Goal: Task Accomplishment & Management: Complete application form

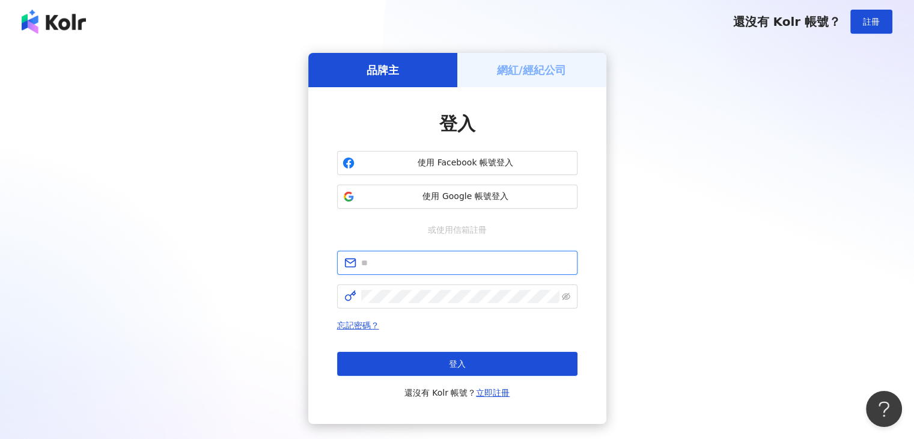
type input "**********"
click at [527, 73] on h5 "網紅/經紀公司" at bounding box center [531, 70] width 69 height 15
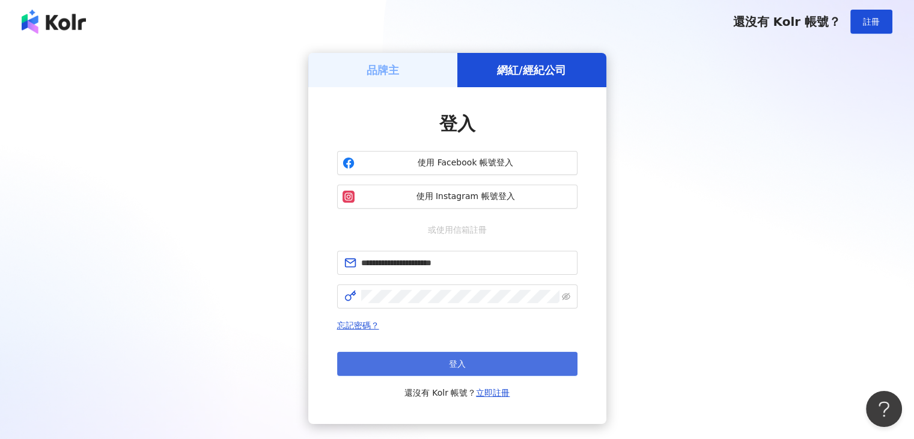
click at [478, 362] on button "登入" at bounding box center [457, 364] width 240 height 24
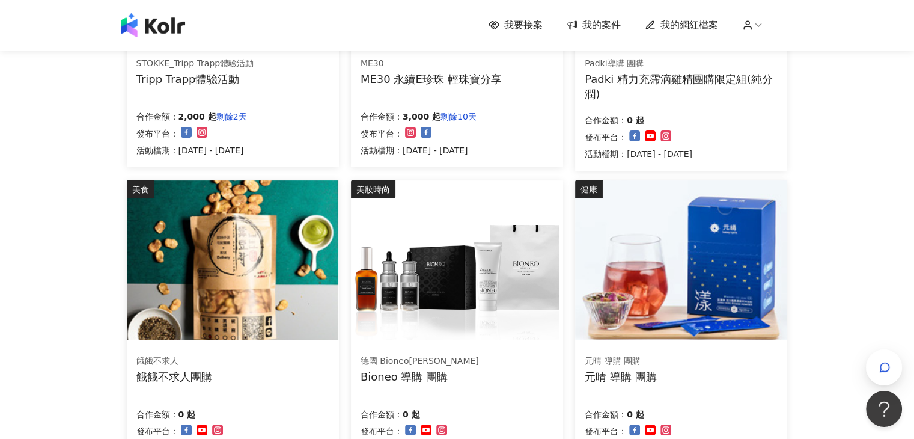
scroll to position [120, 0]
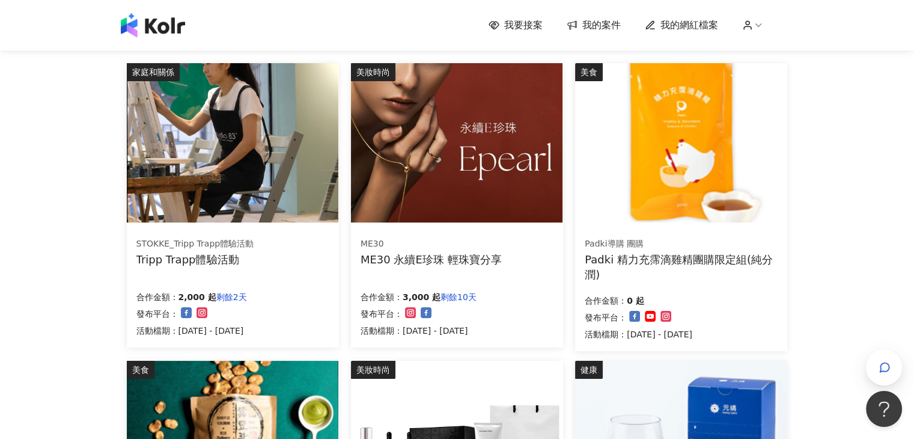
click at [236, 152] on img at bounding box center [233, 142] width 212 height 159
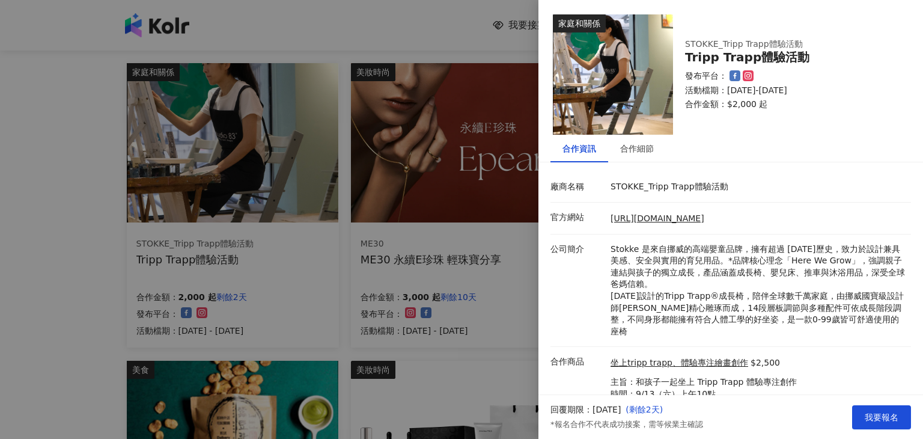
click at [1, 178] on div at bounding box center [461, 219] width 923 height 439
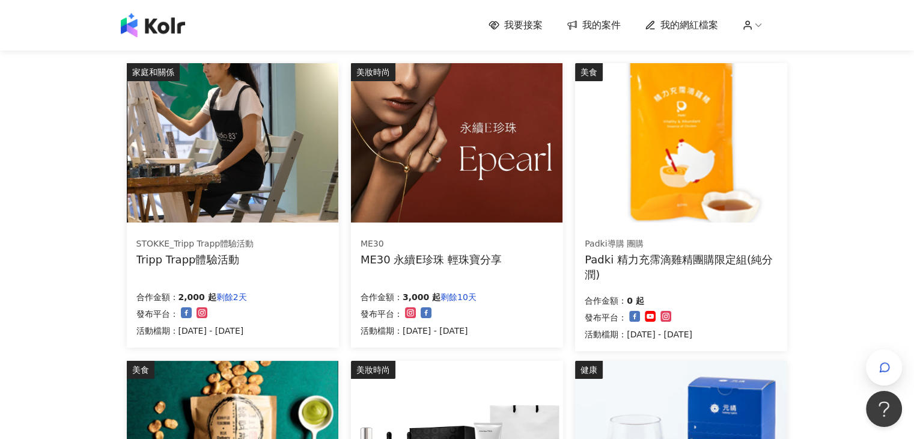
click at [466, 150] on img at bounding box center [457, 142] width 212 height 159
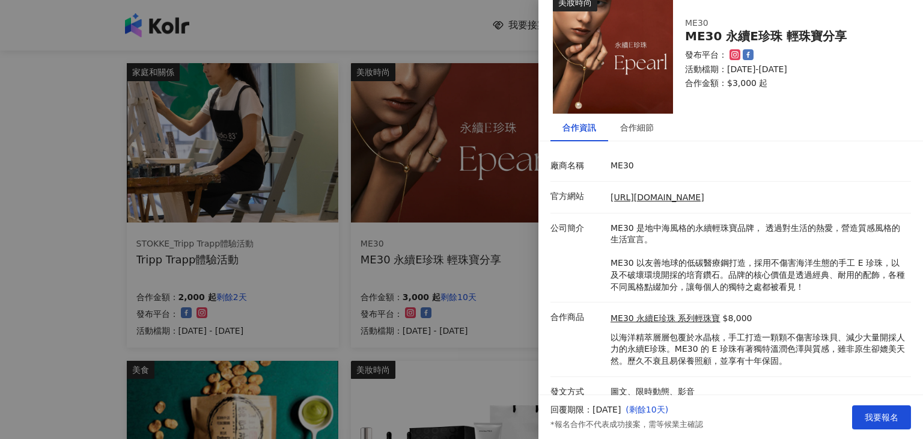
scroll to position [32, 0]
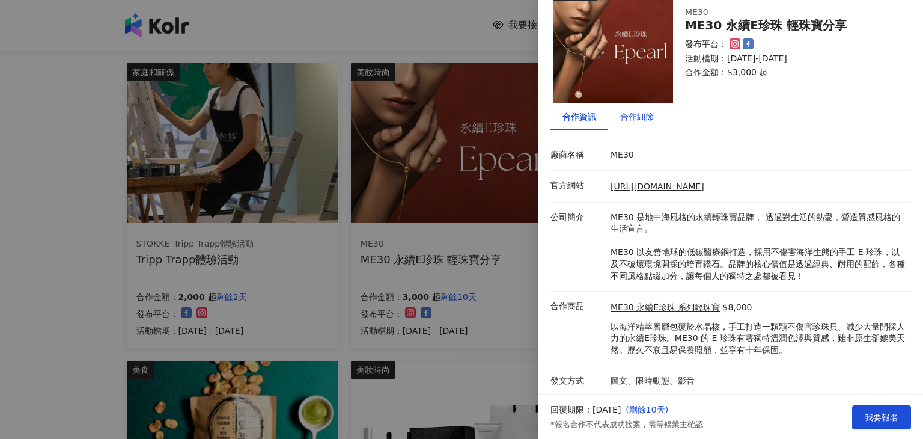
click at [650, 111] on div "合作細節" at bounding box center [637, 116] width 34 height 13
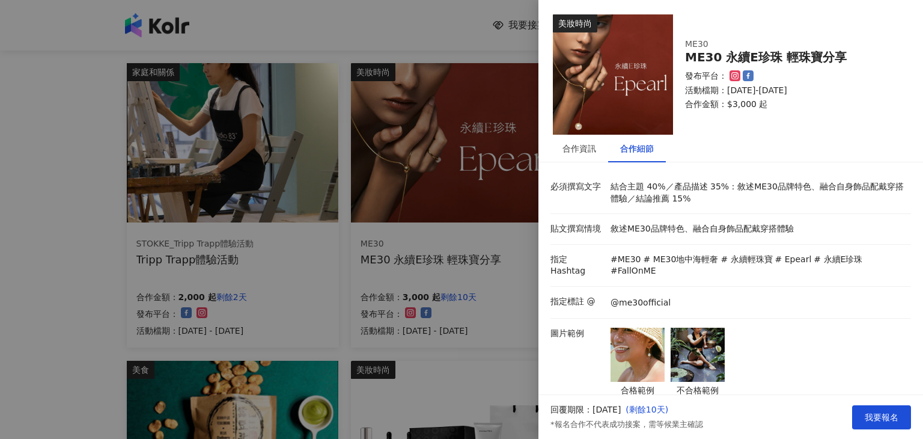
scroll to position [240, 0]
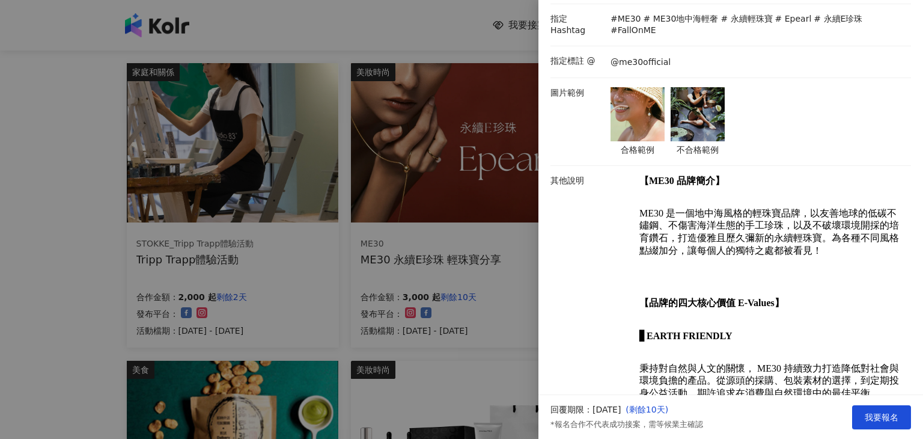
click at [644, 92] on img at bounding box center [638, 114] width 54 height 54
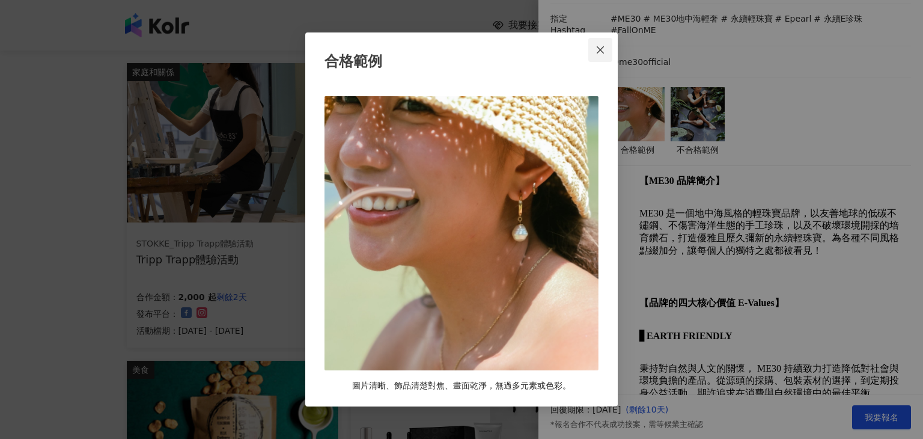
click at [602, 48] on icon "close" at bounding box center [600, 49] width 7 height 7
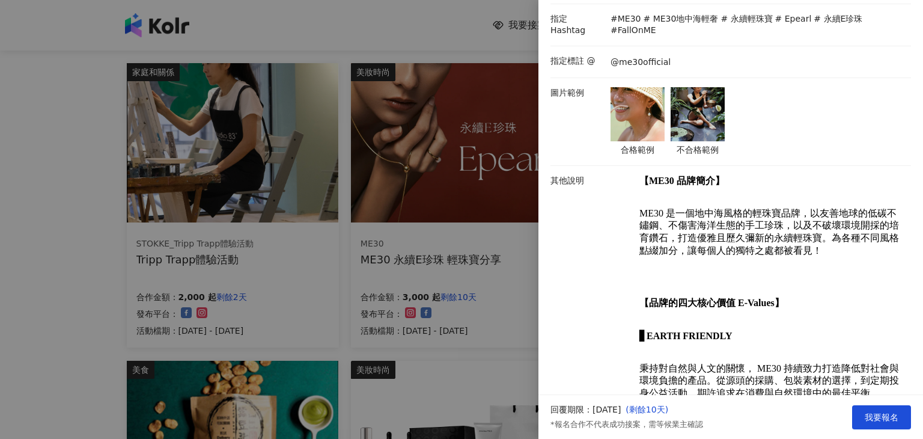
click at [687, 106] on img at bounding box center [698, 114] width 54 height 54
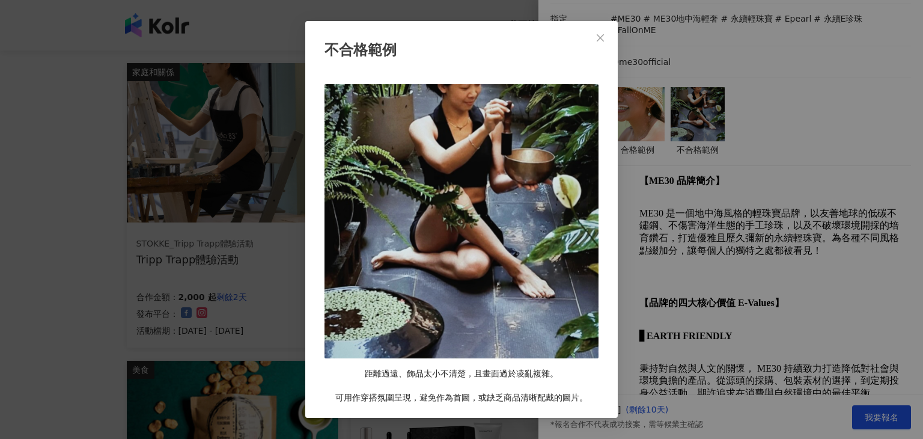
drag, startPoint x: 608, startPoint y: 38, endPoint x: 501, endPoint y: 320, distance: 302.1
click at [520, 291] on div "不合格範例 距離過遠、飾品太小不清楚，且畫面過於凌亂複雜。 可用作穿搭氛圍呈現，避免作為首圖，或缺乏商品清晰配戴的圖片。" at bounding box center [461, 219] width 313 height 397
click at [598, 34] on icon "close" at bounding box center [601, 38] width 10 height 10
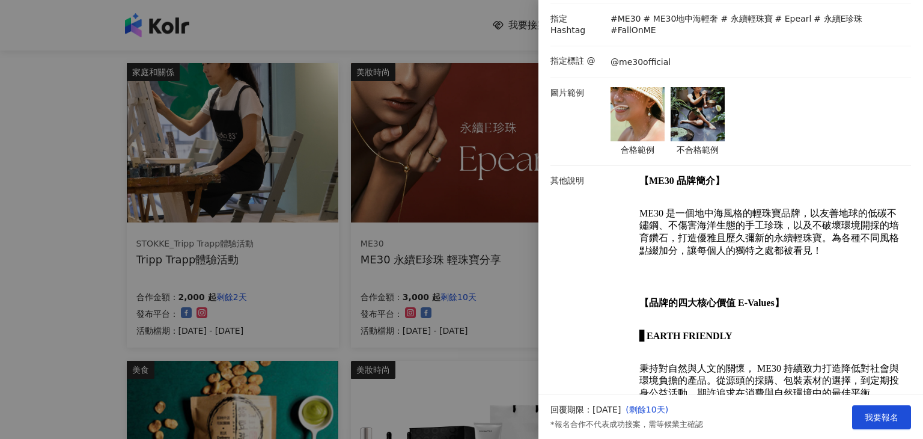
click at [655, 87] on img at bounding box center [638, 114] width 54 height 54
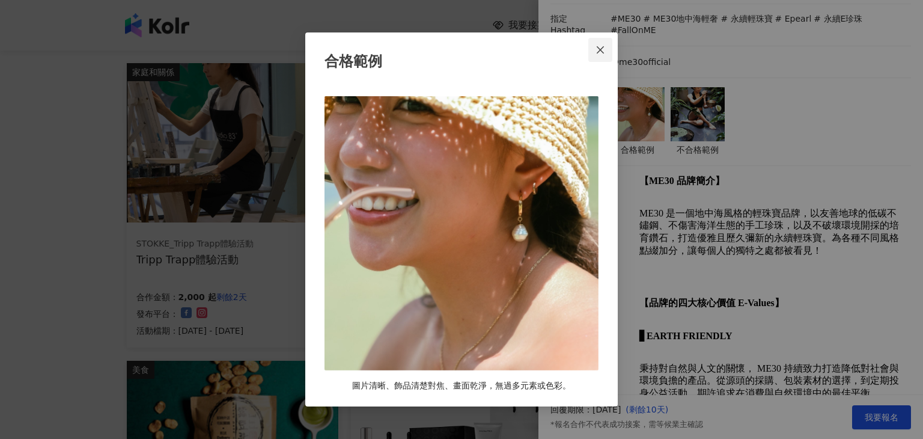
click at [601, 49] on icon "close" at bounding box center [600, 49] width 7 height 7
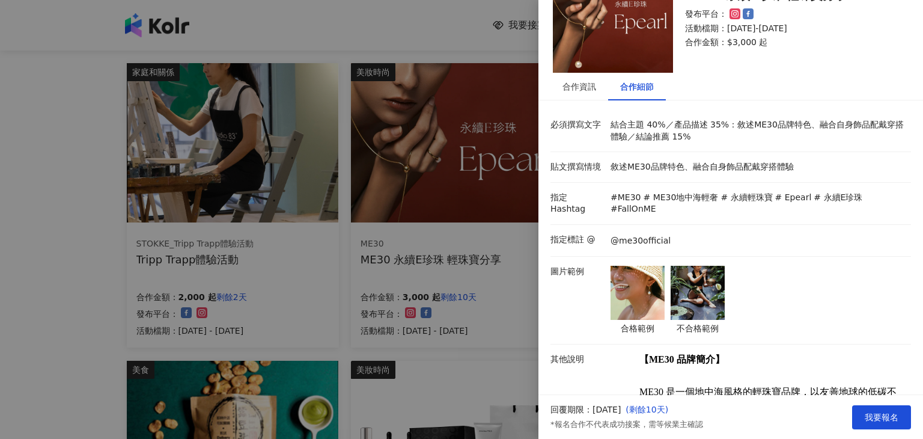
scroll to position [0, 0]
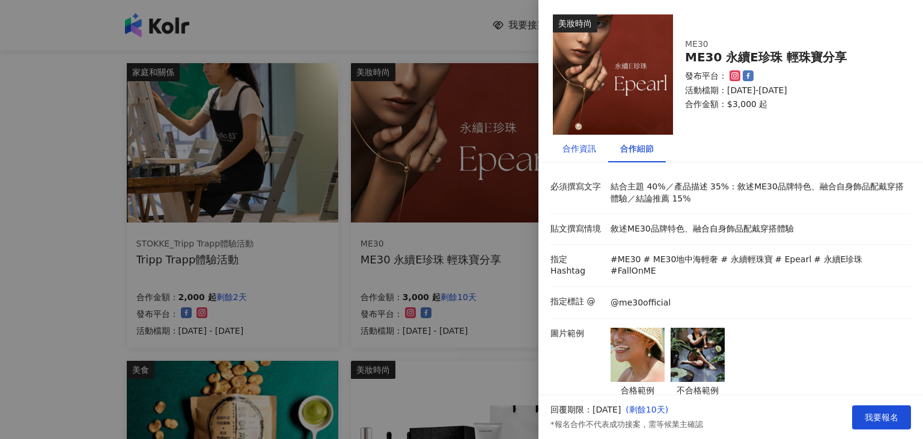
click at [582, 148] on div "合作資訊" at bounding box center [580, 148] width 34 height 13
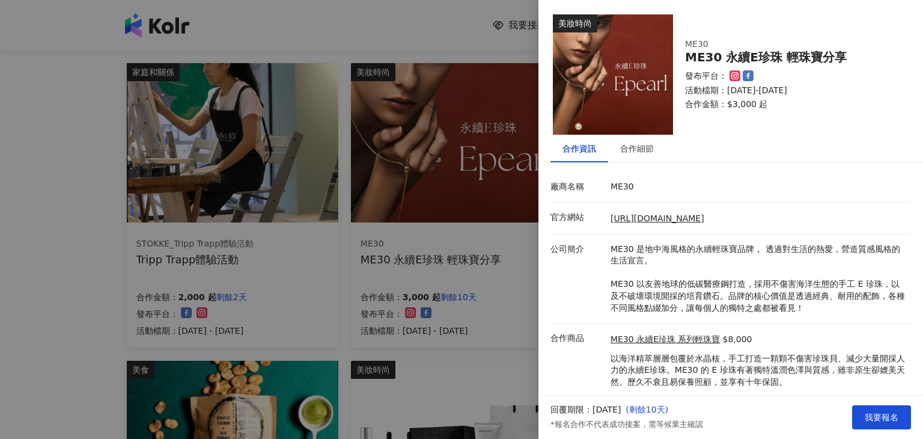
scroll to position [32, 0]
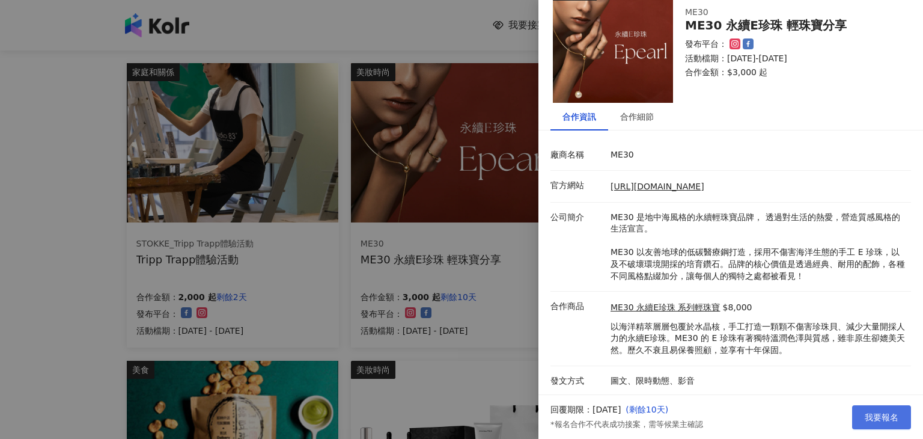
click at [875, 414] on span "我要報名" at bounding box center [882, 417] width 34 height 10
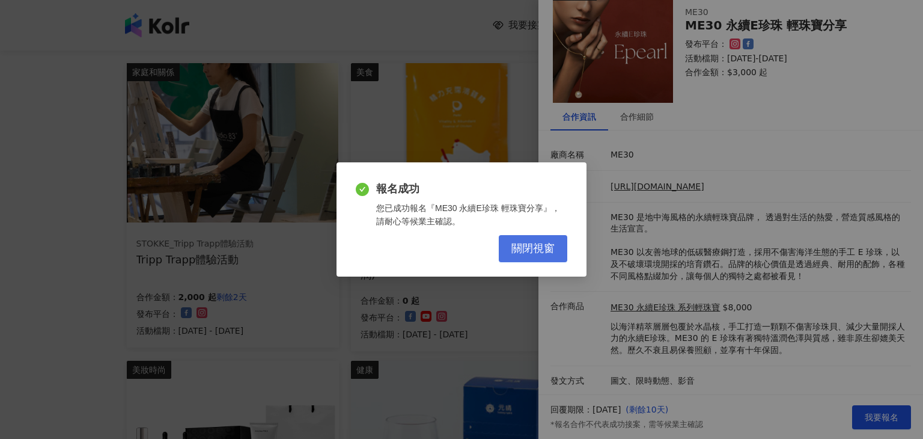
click at [521, 251] on span "關閉視窗" at bounding box center [533, 248] width 43 height 13
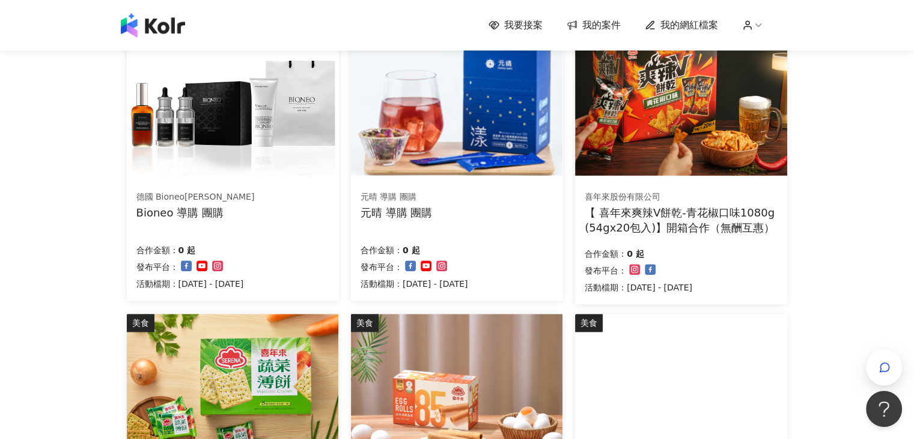
scroll to position [361, 0]
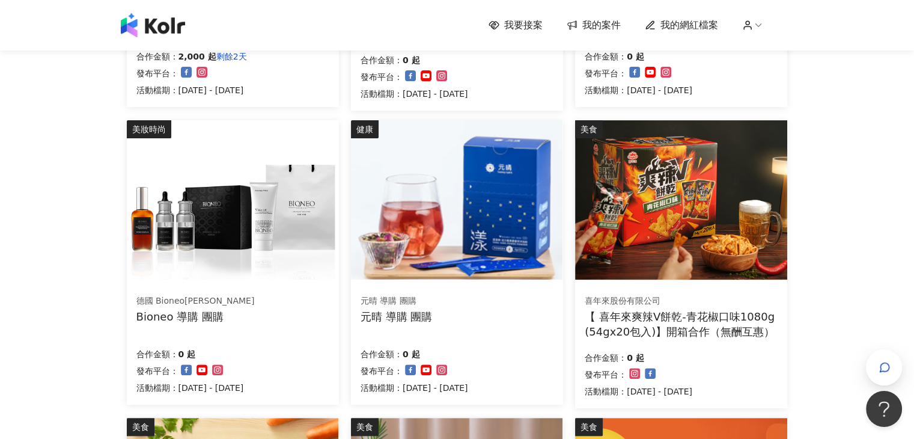
click at [0, 264] on div "我要接案 我的案件 我的網紅檔案 我要接案 搜尋 排序： 日期新到舊 篩選： 案件類型 發布平台 案件價格範圍 活動檔期 清除 套用 家庭和關係 STOKKE…" at bounding box center [457, 285] width 914 height 1292
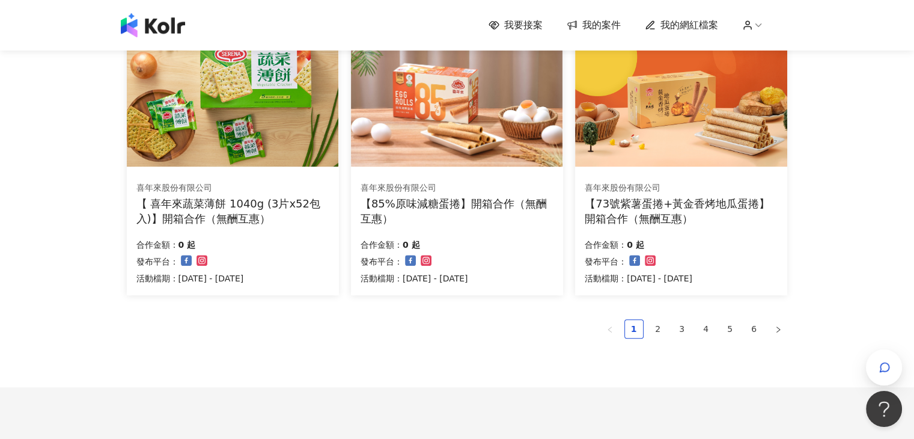
scroll to position [852, 0]
